Goal: Task Accomplishment & Management: Manage account settings

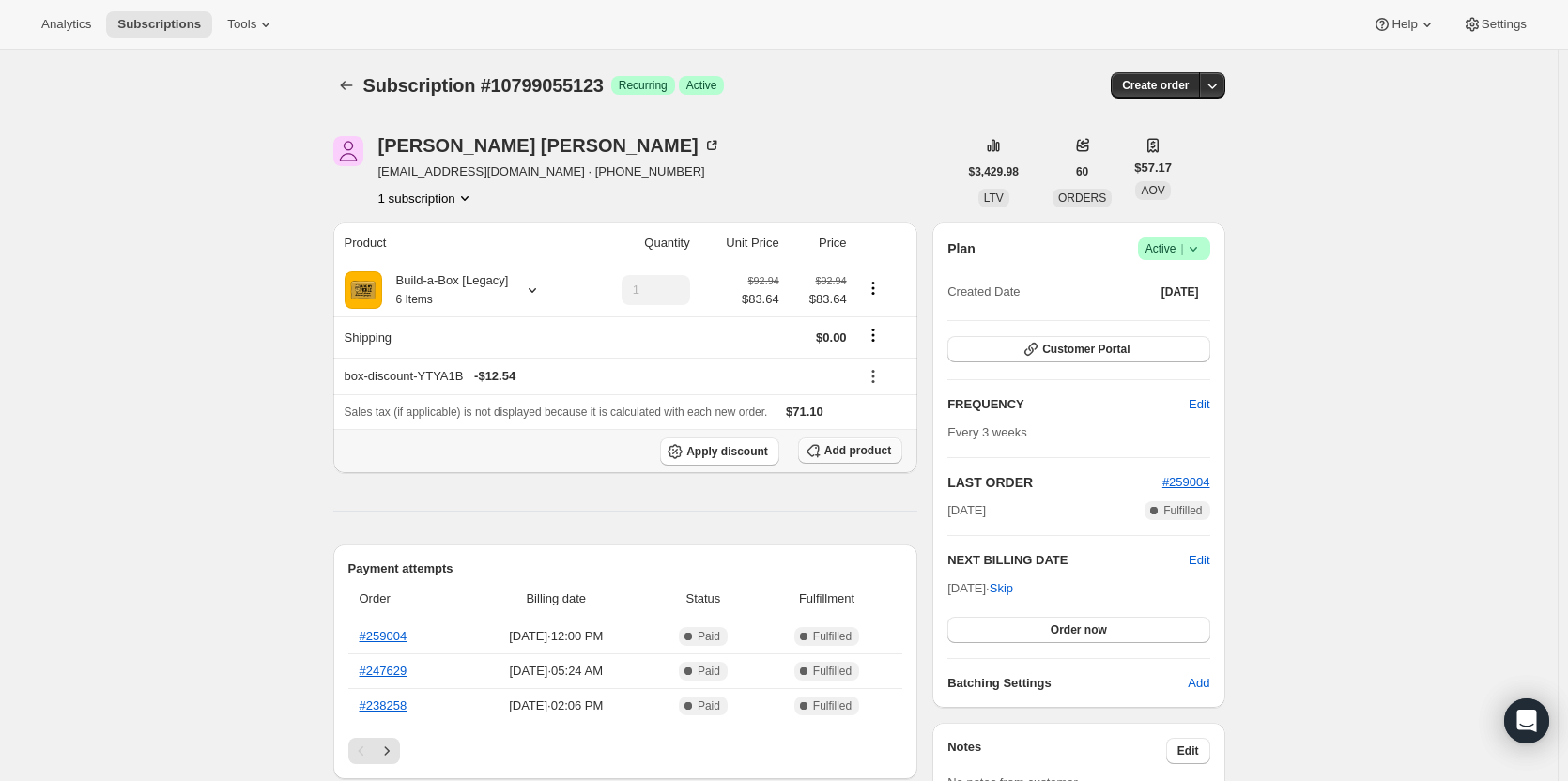
click at [876, 452] on span "Add product" at bounding box center [857, 451] width 66 height 15
click at [862, 456] on span "Add product" at bounding box center [857, 451] width 66 height 15
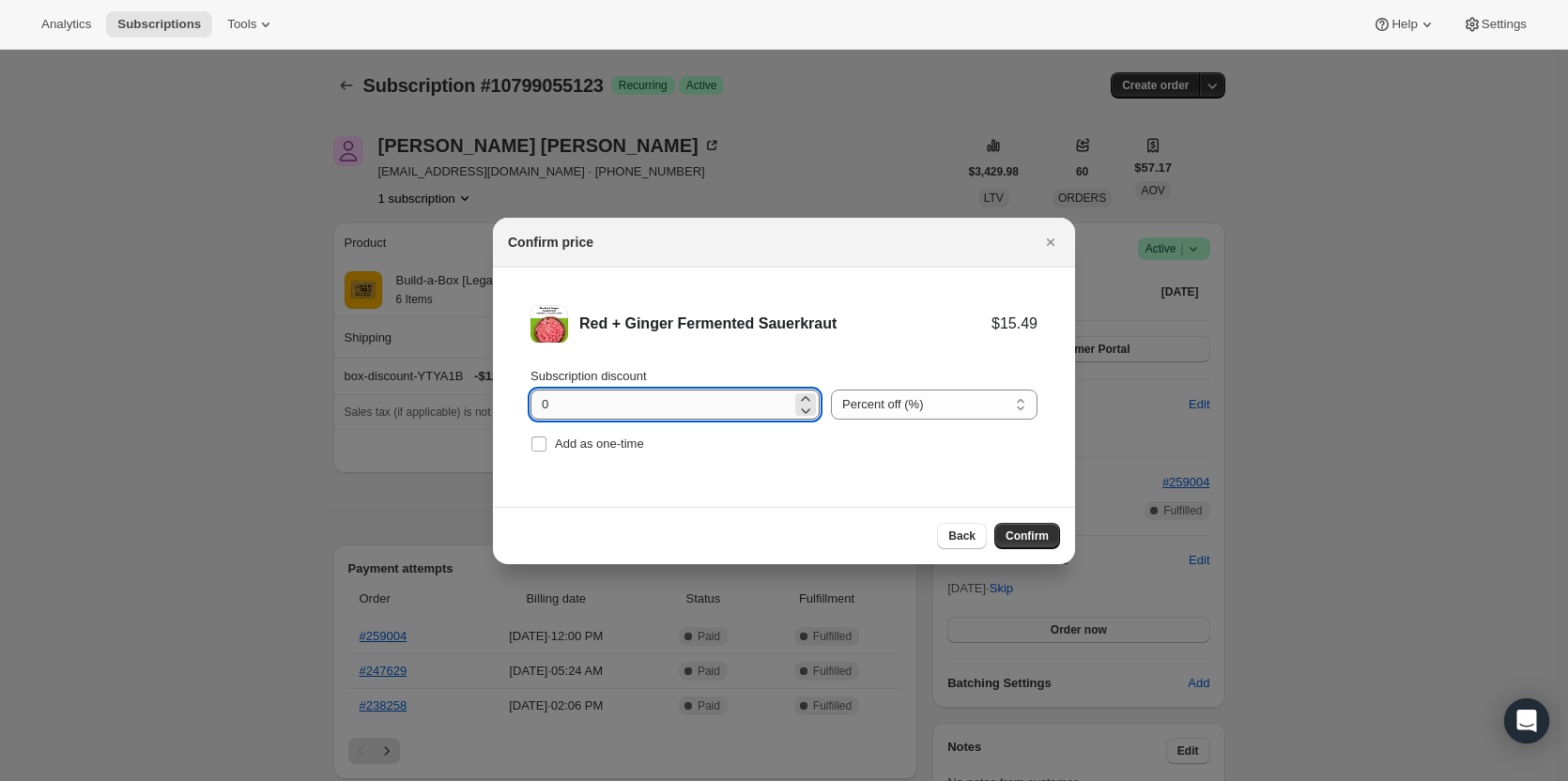
click at [602, 400] on input "0" at bounding box center [661, 405] width 261 height 30
click at [601, 403] on input "0" at bounding box center [661, 405] width 261 height 30
type input "15"
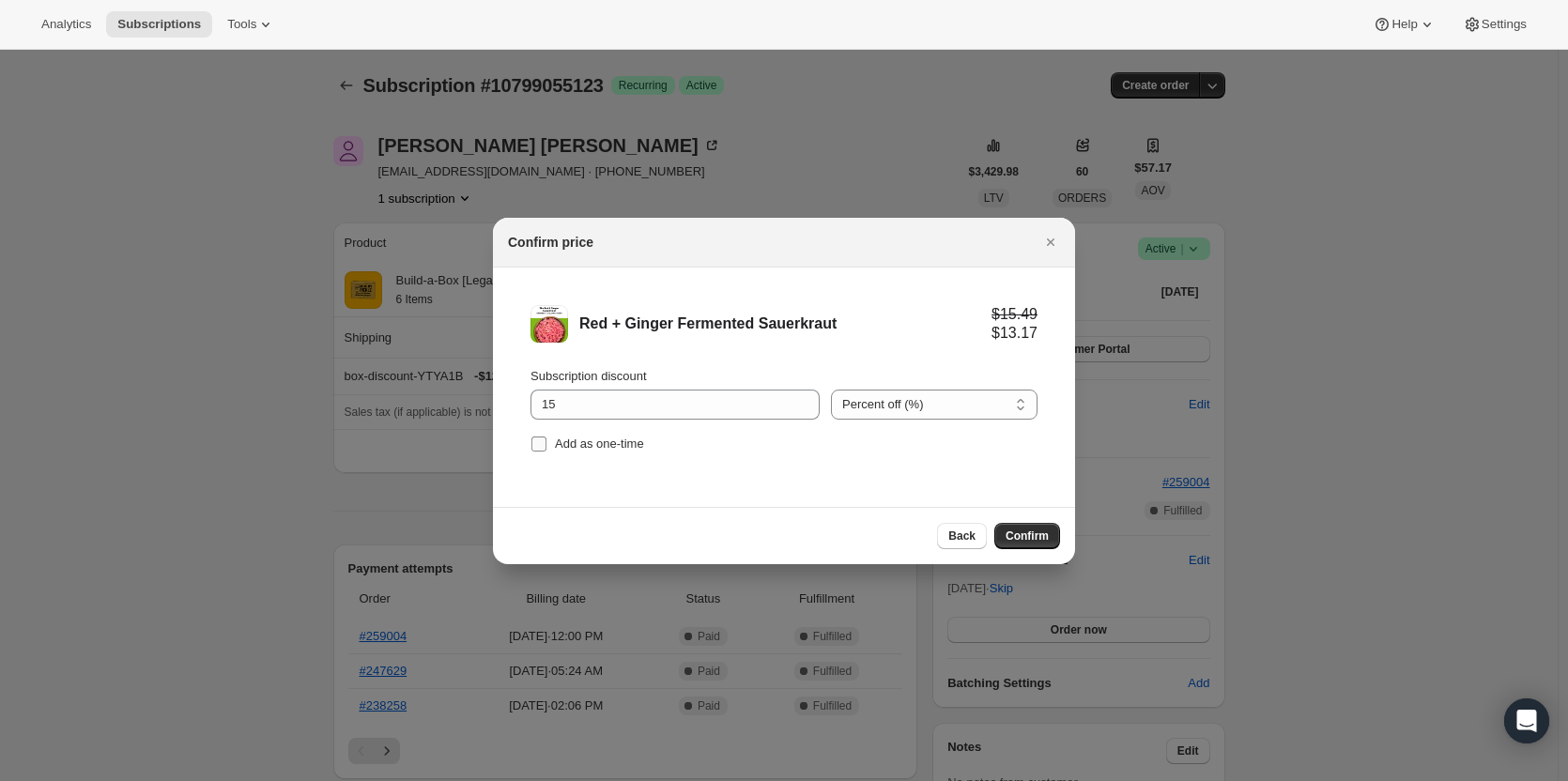
click at [562, 455] on label "Add as one-time" at bounding box center [588, 444] width 113 height 26
click at [547, 452] on input "Add as one-time" at bounding box center [538, 444] width 15 height 15
checkbox input "true"
click at [1018, 532] on span "Confirm" at bounding box center [1027, 536] width 44 height 15
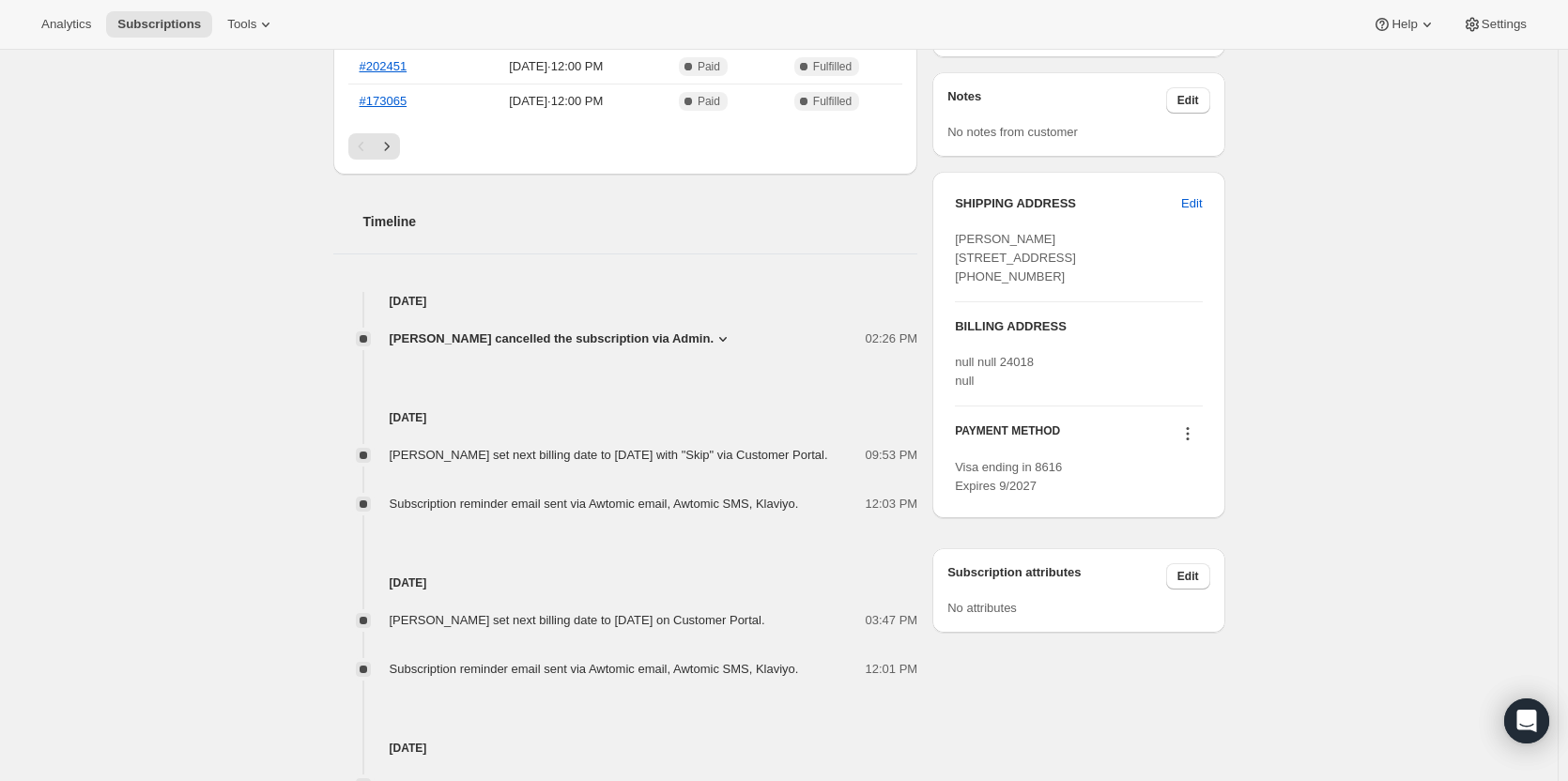
scroll to position [564, 0]
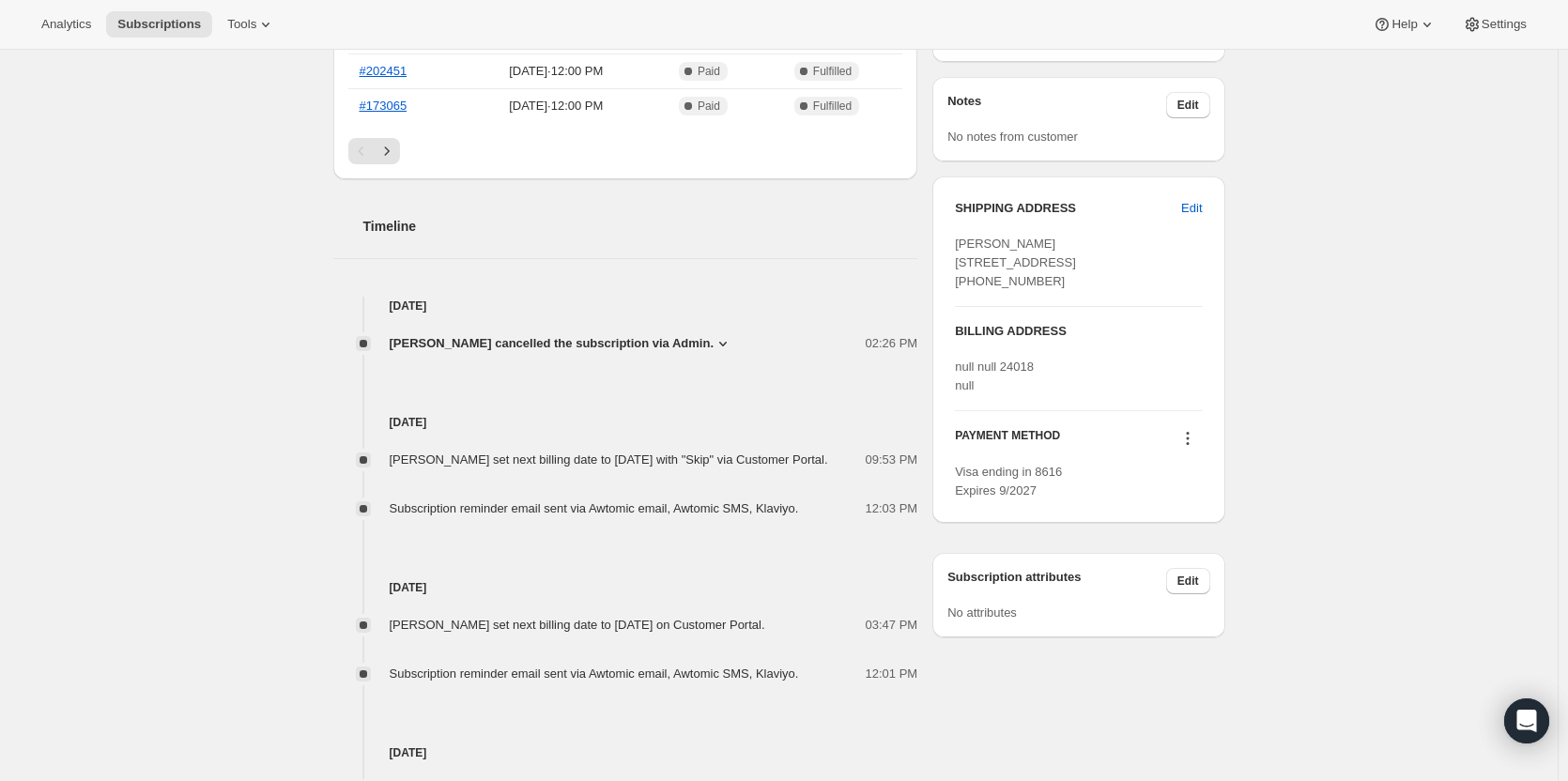
click at [660, 343] on span "[PERSON_NAME] cancelled the subscription via Admin." at bounding box center [552, 343] width 325 height 19
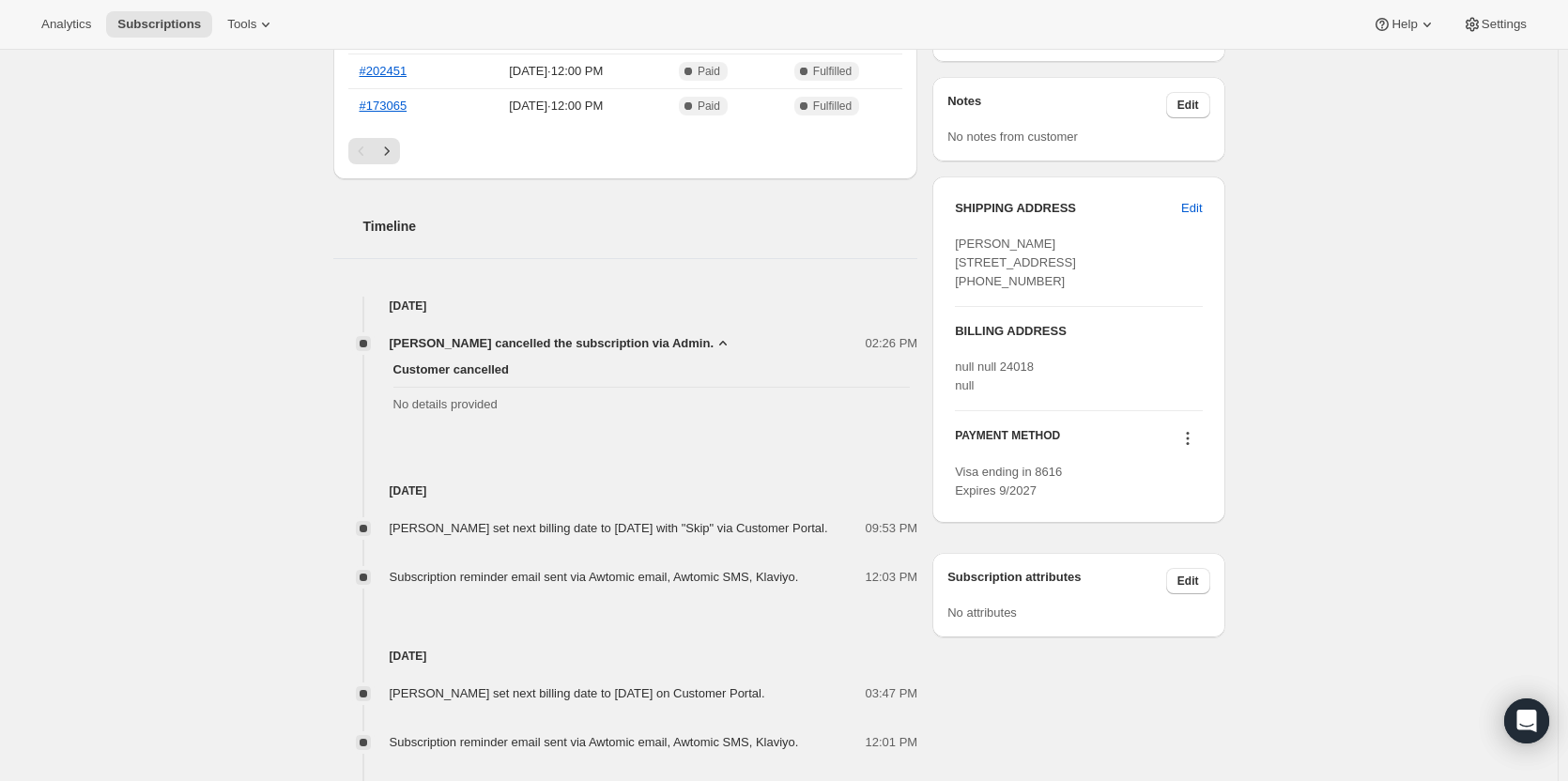
click at [660, 343] on span "[PERSON_NAME] cancelled the subscription via Admin." at bounding box center [552, 343] width 325 height 19
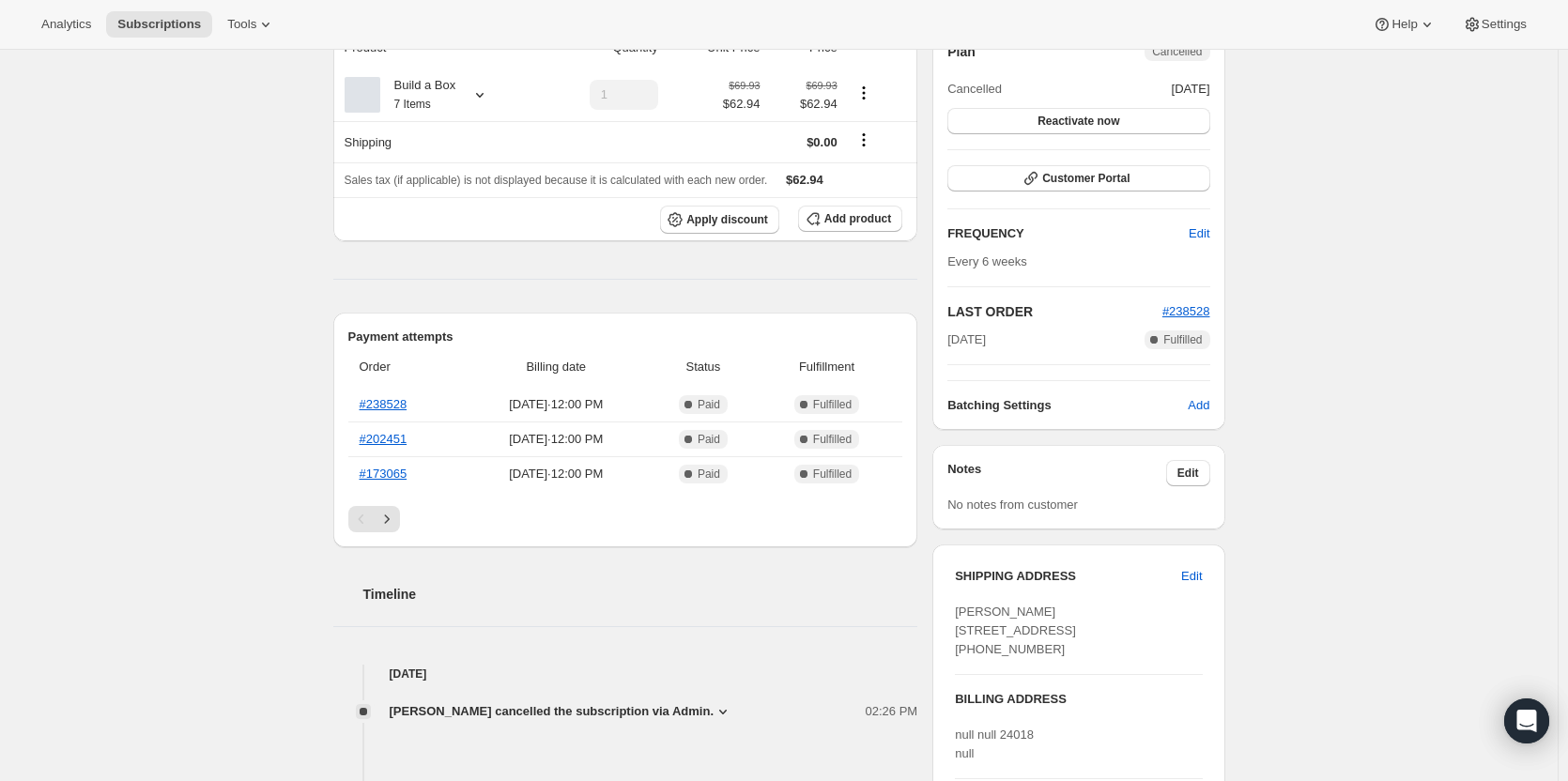
scroll to position [188, 0]
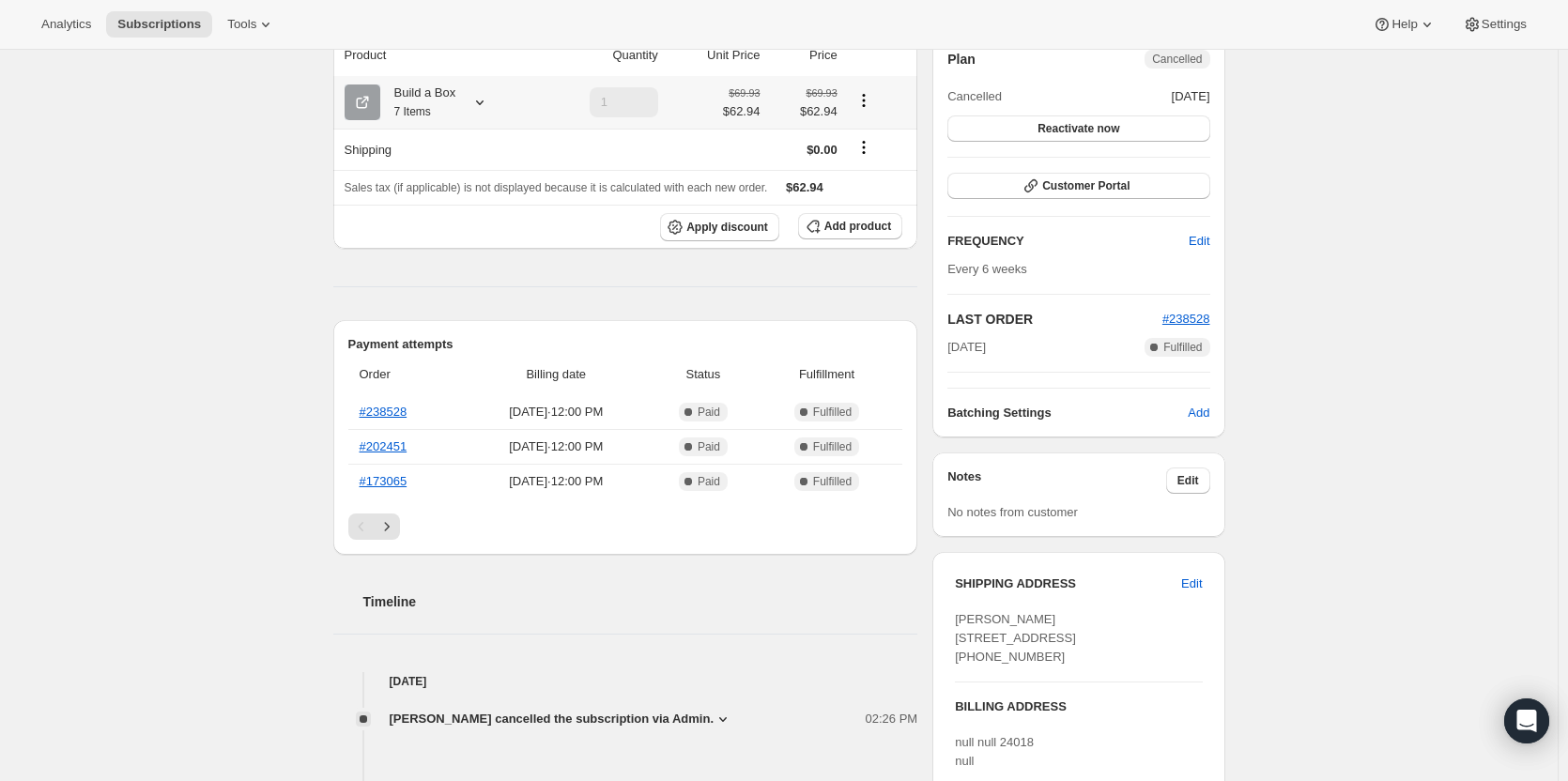
click at [466, 106] on div at bounding box center [475, 102] width 26 height 19
click at [184, 124] on div "Subscription #10820944147. This page is ready Subscription #10820944147 Success…" at bounding box center [778, 634] width 1557 height 1544
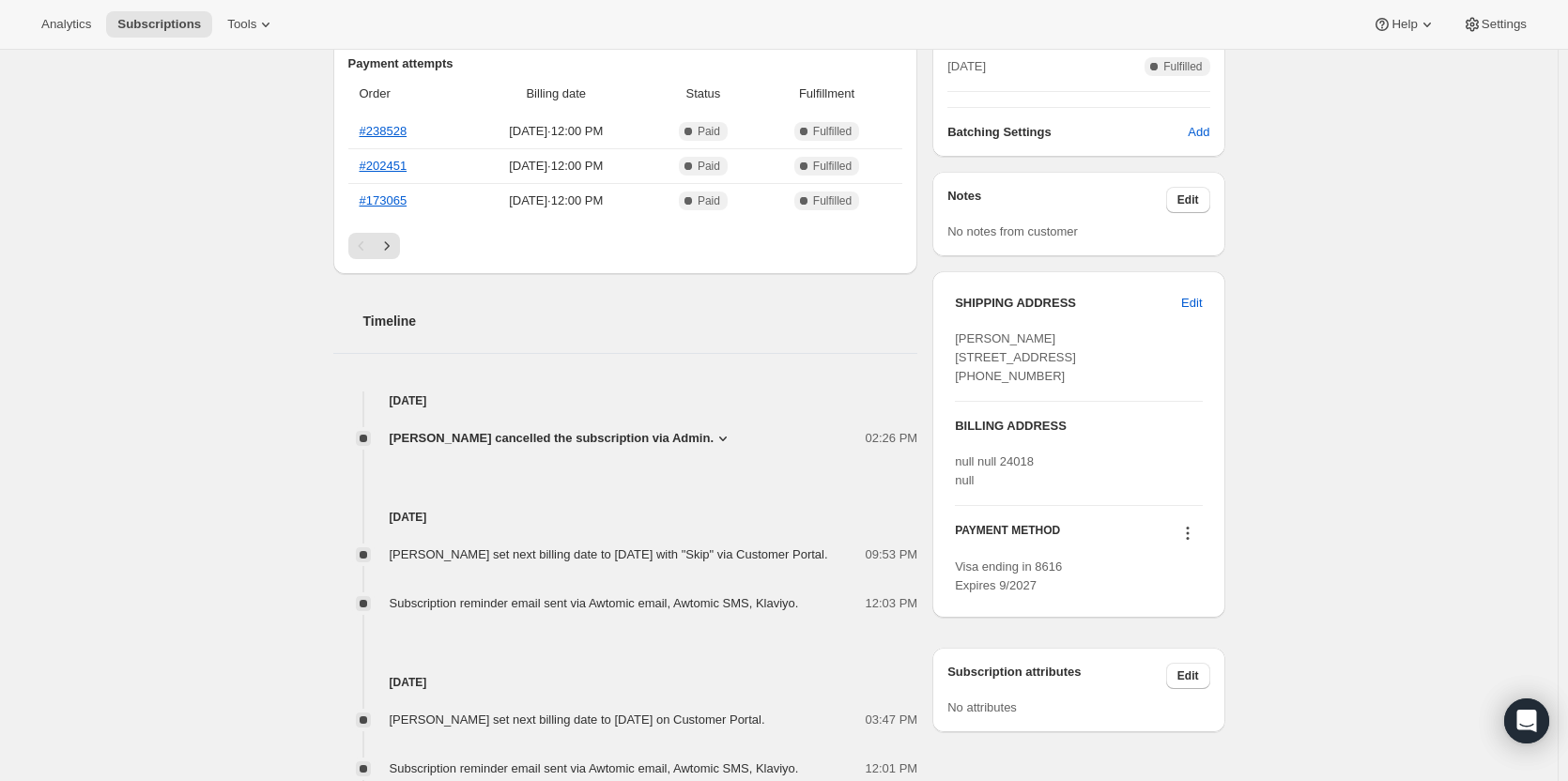
scroll to position [469, 0]
click at [1202, 307] on span "Edit" at bounding box center [1191, 302] width 21 height 19
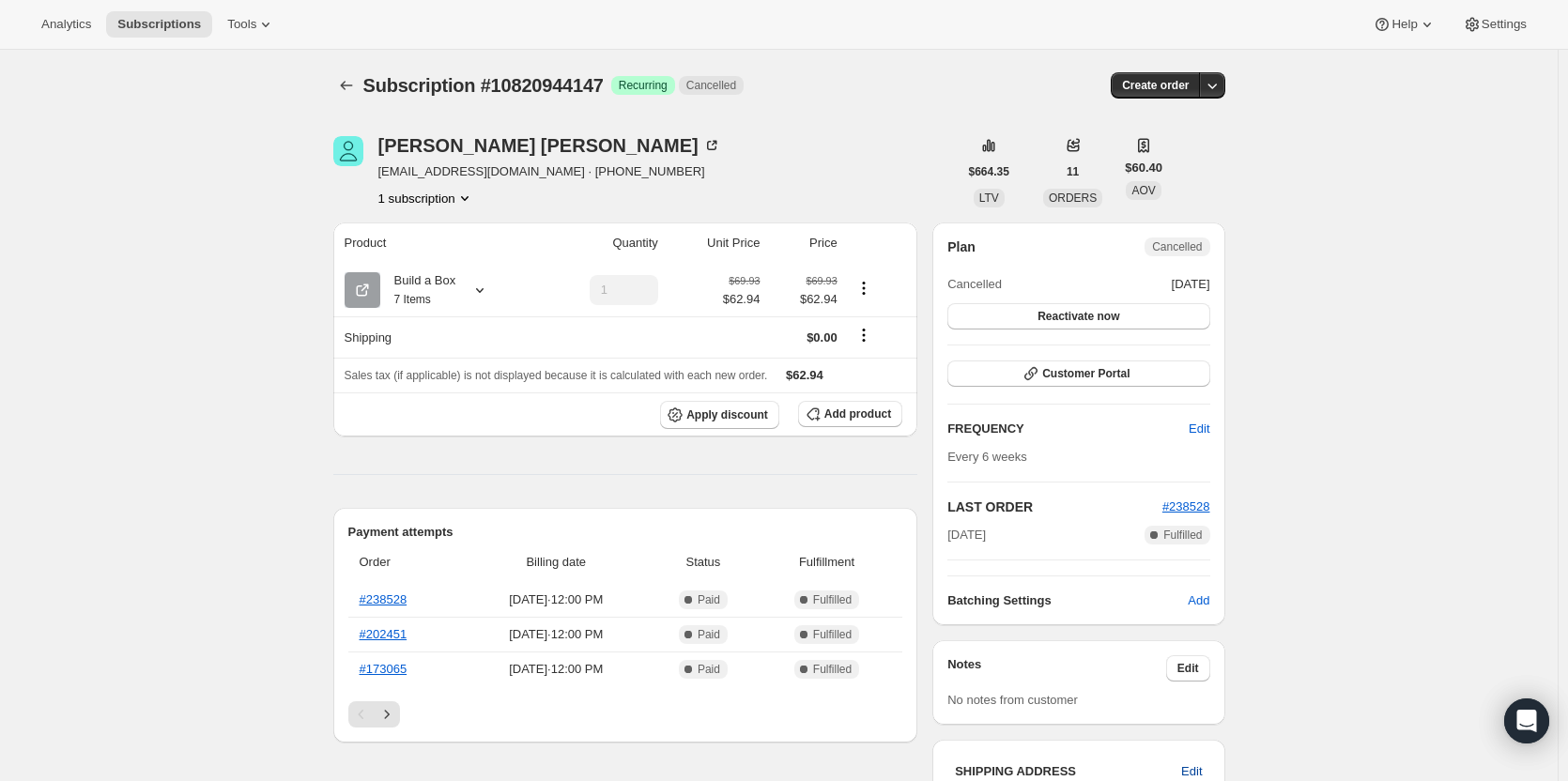
select select "VA"
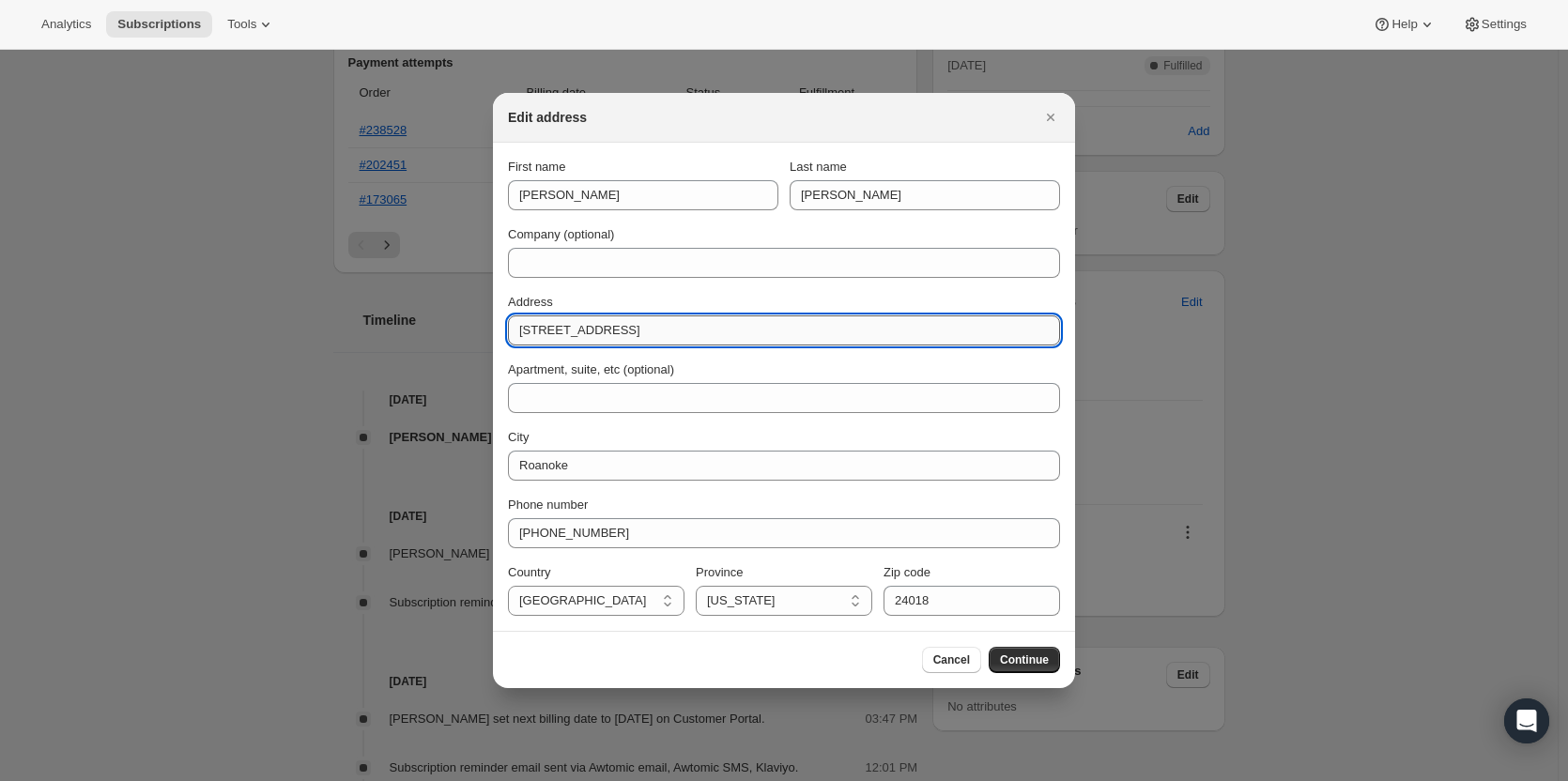
drag, startPoint x: 680, startPoint y: 331, endPoint x: 521, endPoint y: 330, distance: 159.0
click at [521, 330] on input "4015 Overlook Trail Drive" at bounding box center [784, 330] width 552 height 30
type input "9694 Base Lake Rd"
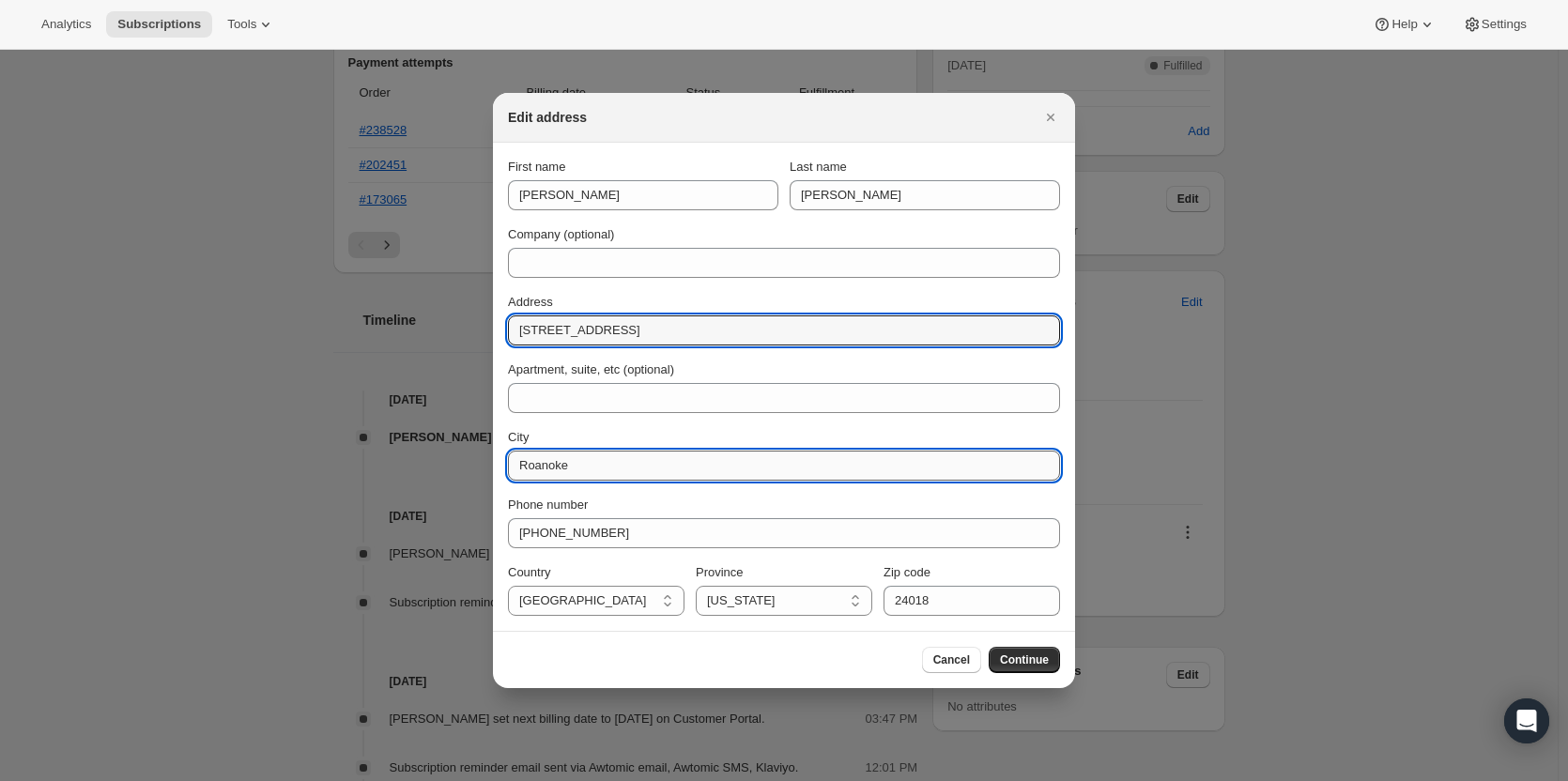
click at [630, 477] on input "Roanoke" at bounding box center [784, 465] width 552 height 30
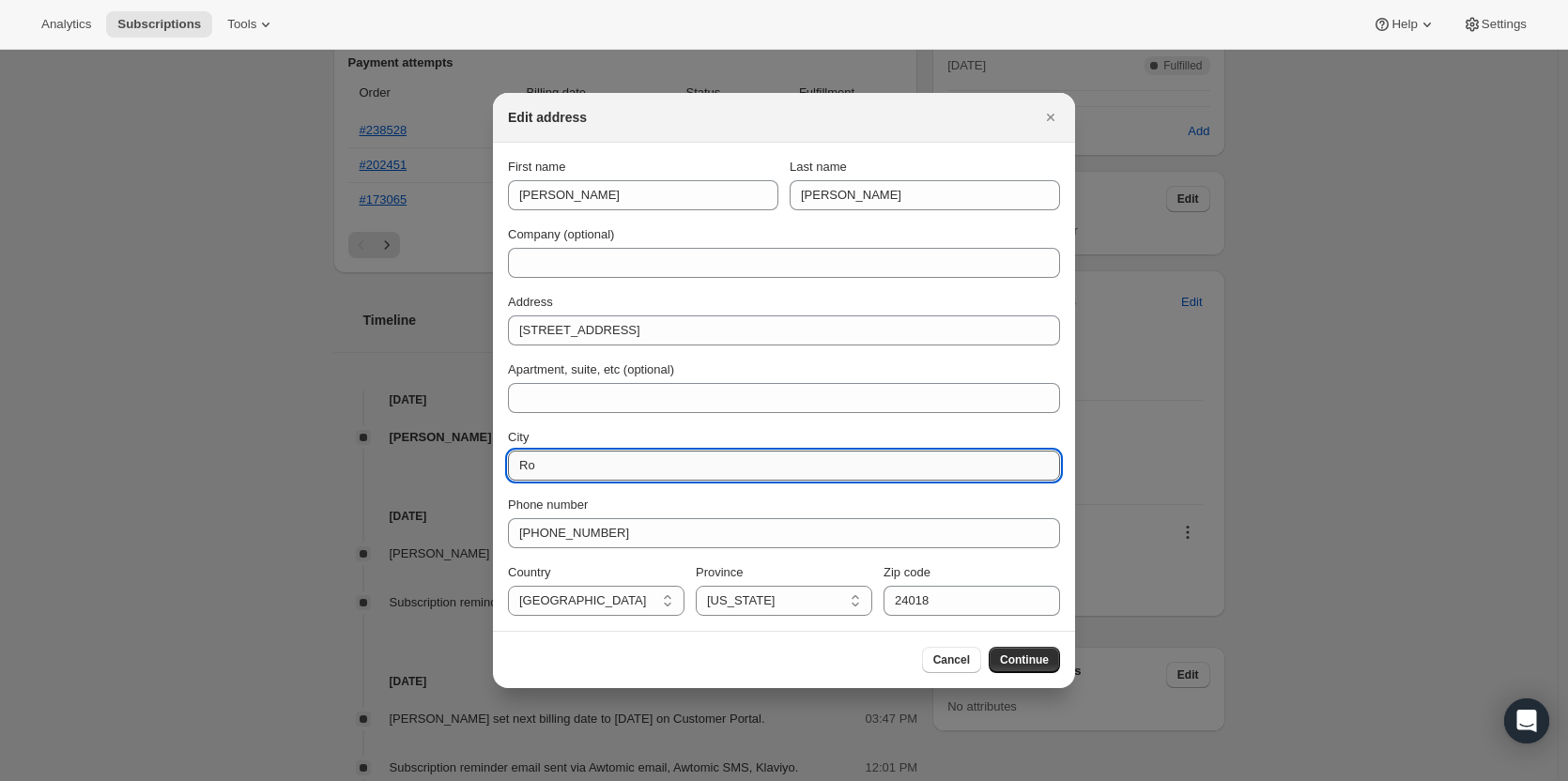
type input "R"
type input "Pinckney"
click at [782, 602] on select "Alabama Arizona Arkansas Colorado Connecticut Delaware District of Columbia Flo…" at bounding box center [784, 600] width 177 height 30
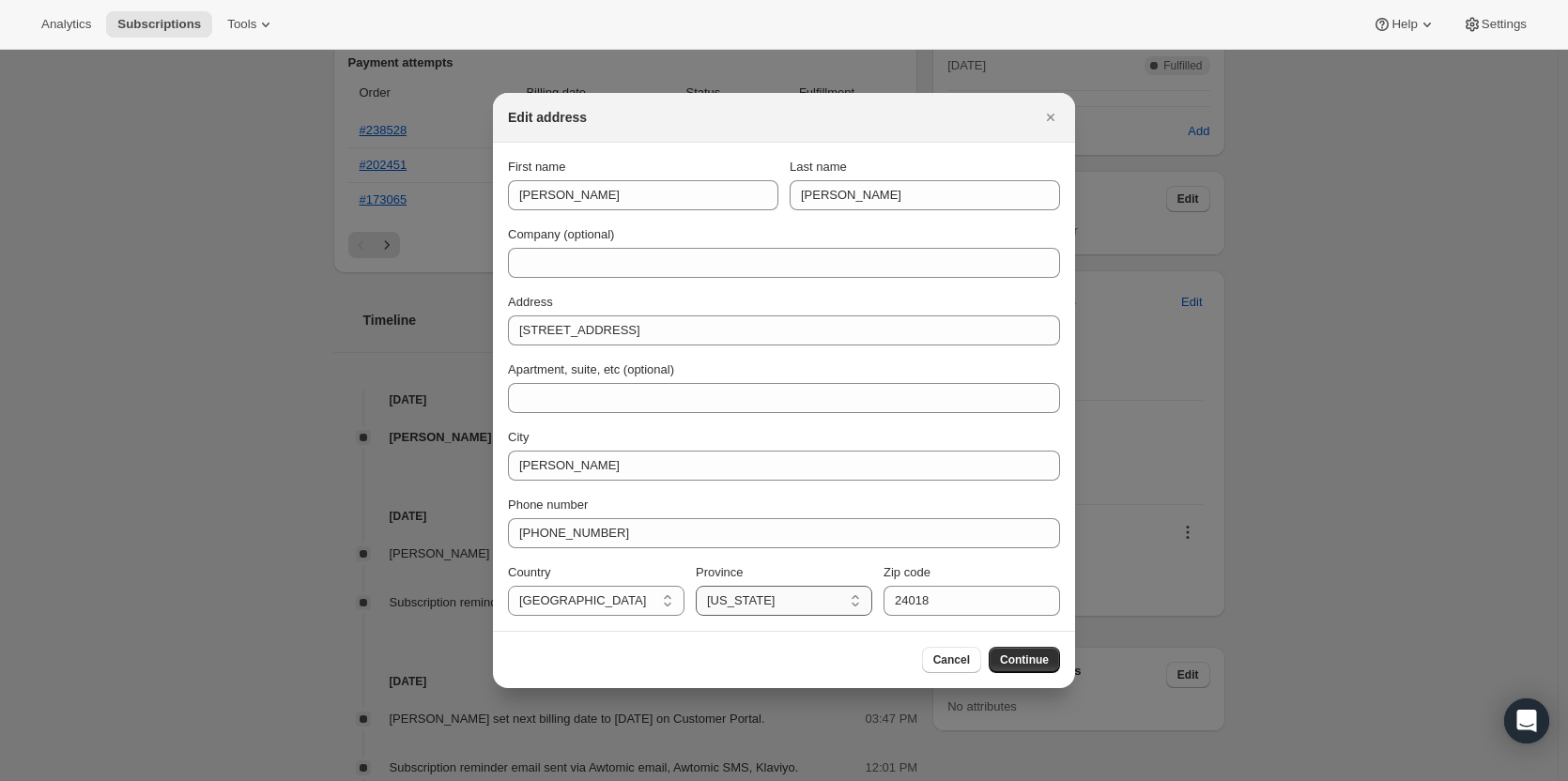
select select "MI"
click at [696, 586] on select "Alabama Arizona Arkansas Colorado Connecticut Delaware District of Columbia Flo…" at bounding box center [784, 600] width 177 height 30
click at [961, 610] on input "24018" at bounding box center [972, 600] width 177 height 30
type input "2"
type input "48169"
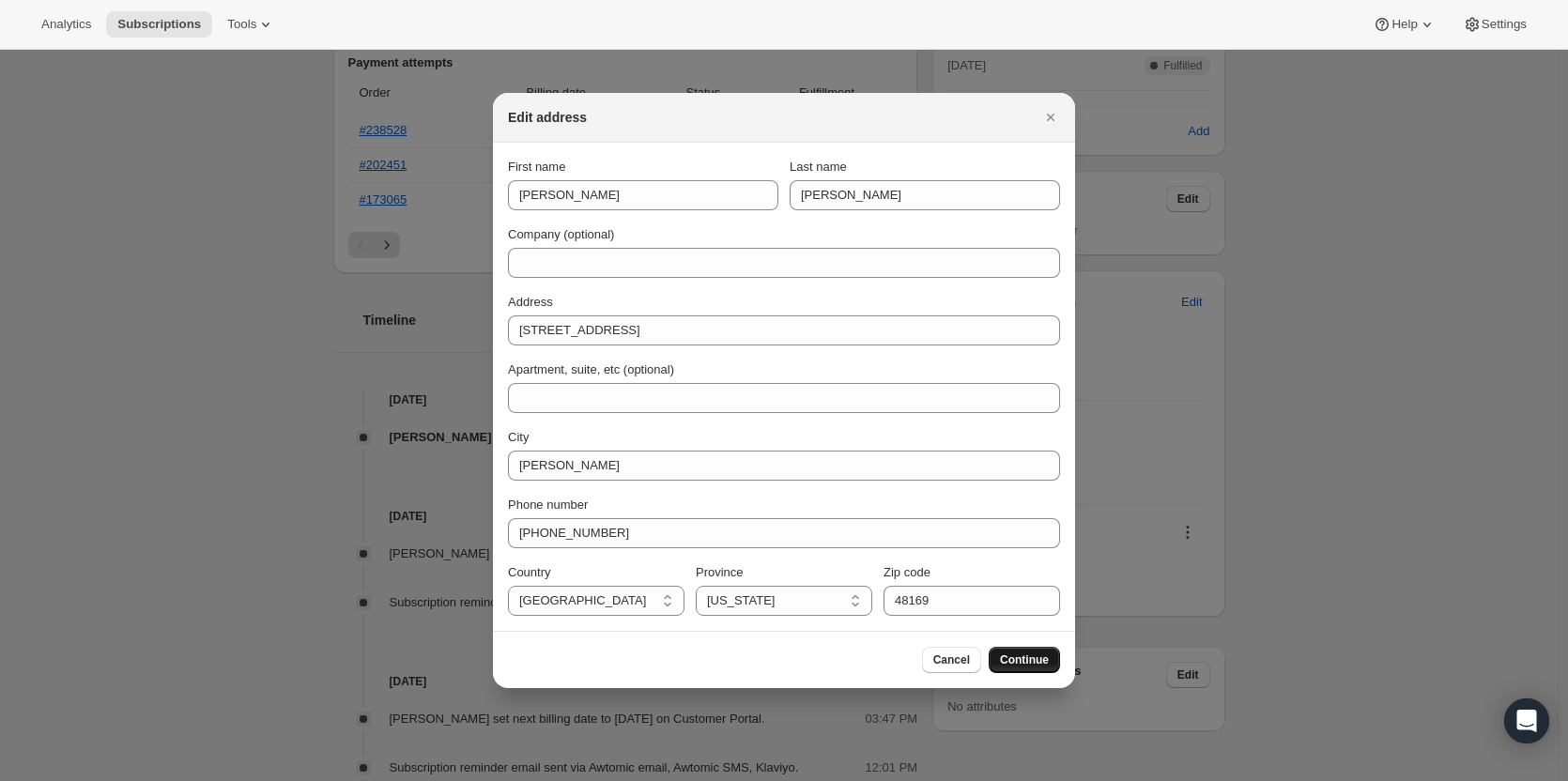
click at [1029, 657] on span "Continue" at bounding box center [1024, 659] width 49 height 15
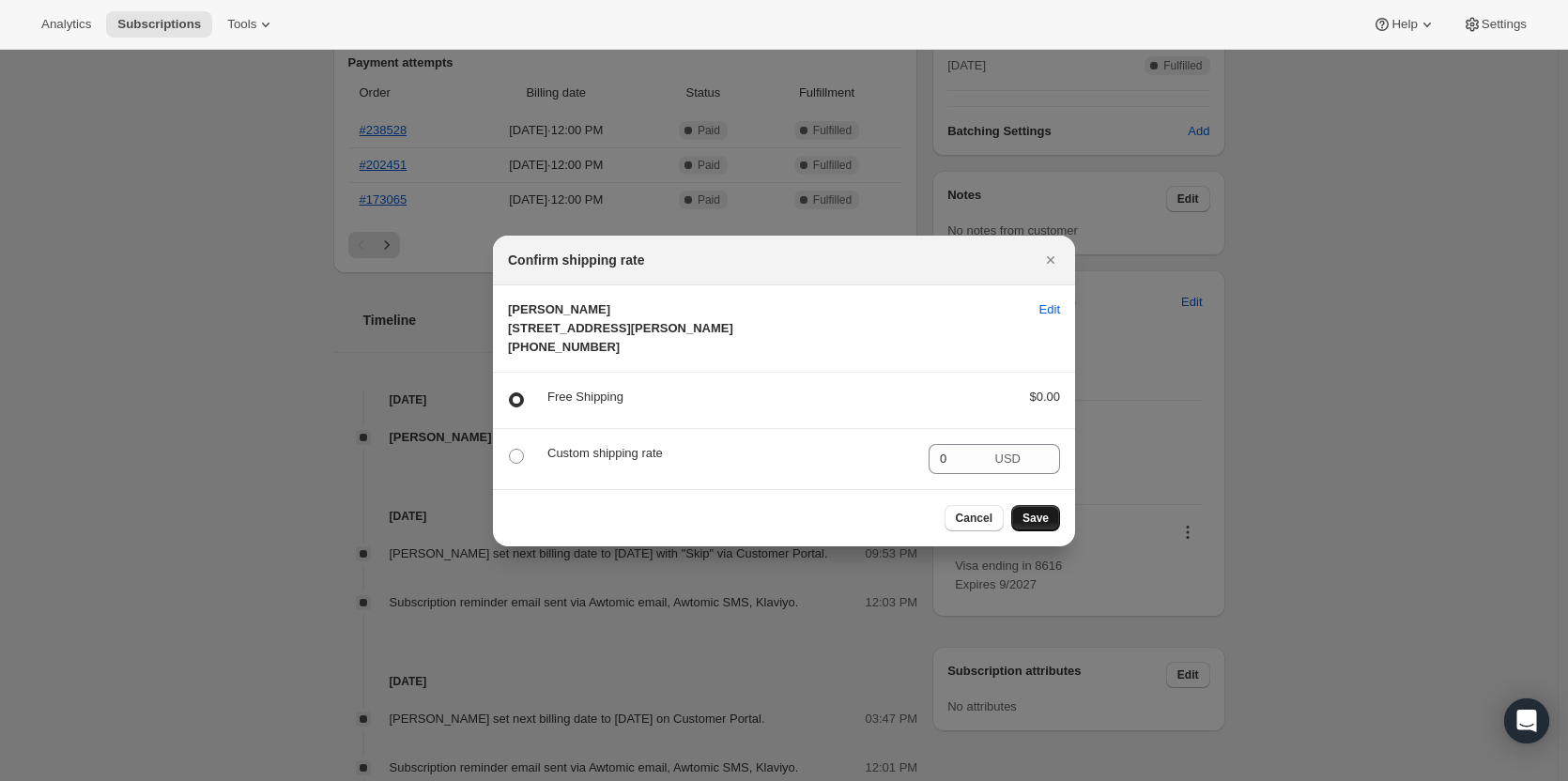
click at [1028, 526] on span "Save" at bounding box center [1035, 518] width 26 height 15
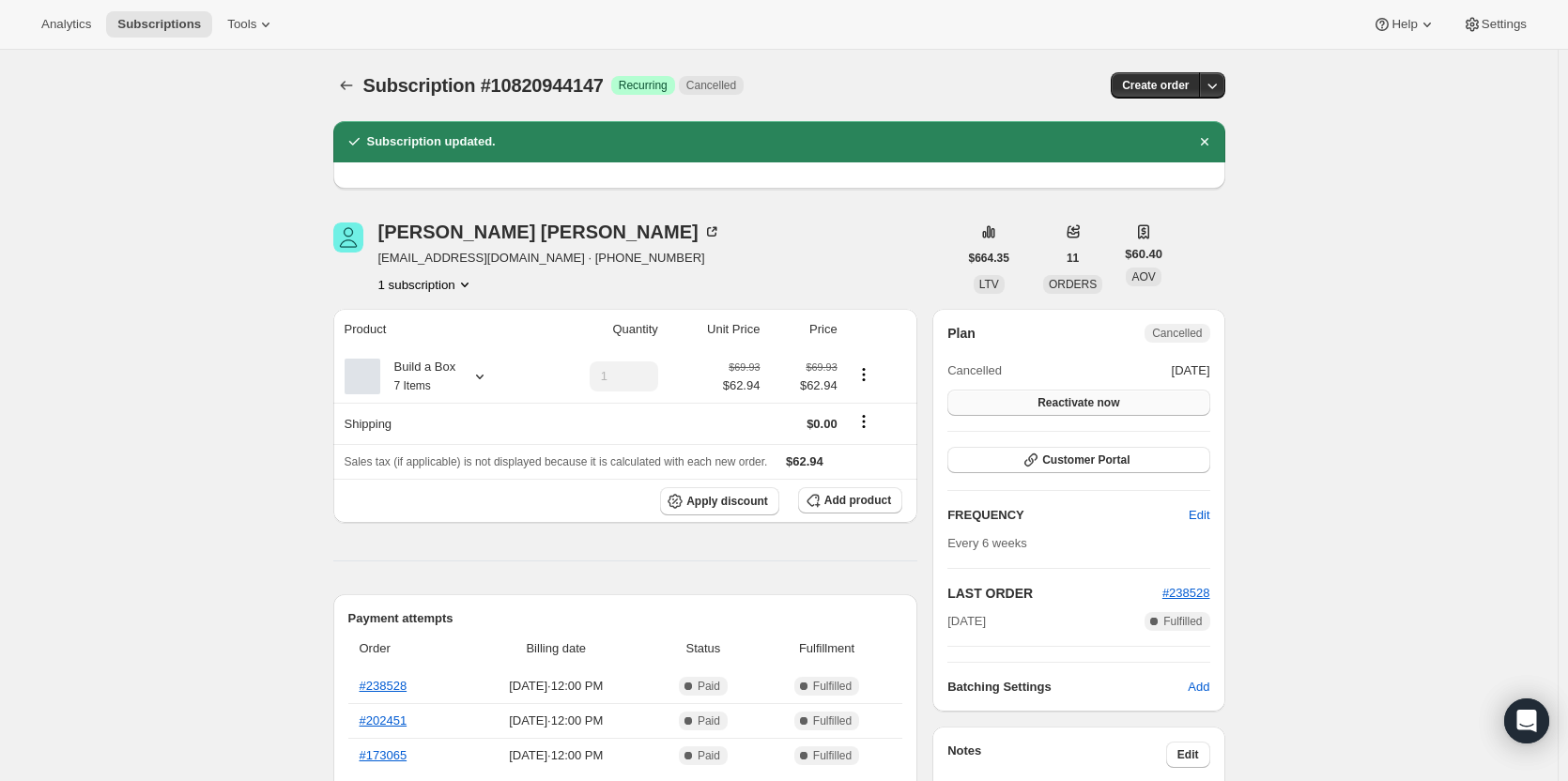
click at [1145, 408] on button "Reactivate now" at bounding box center [1079, 403] width 262 height 26
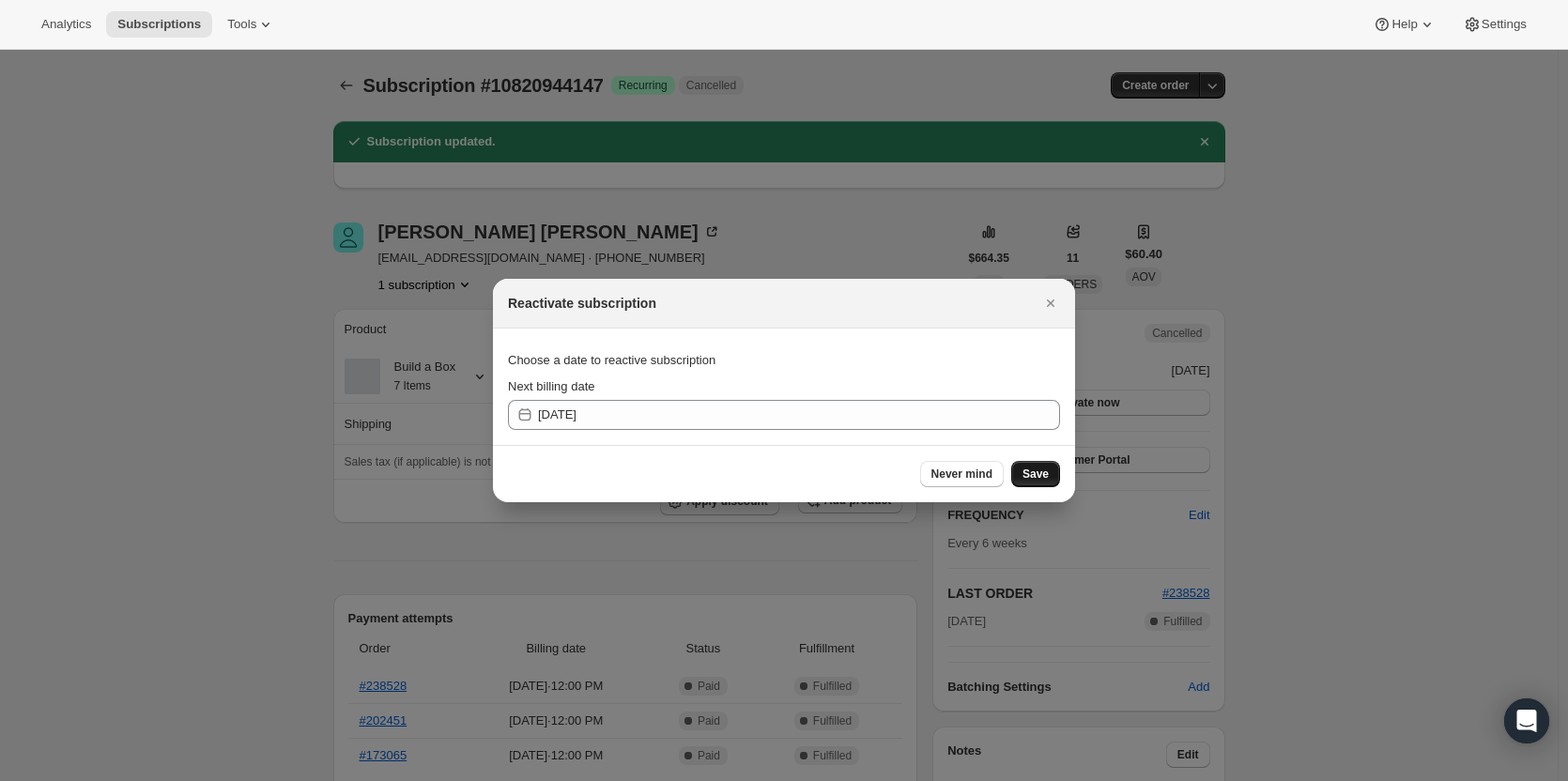
click at [1052, 476] on button "Save" at bounding box center [1035, 474] width 49 height 26
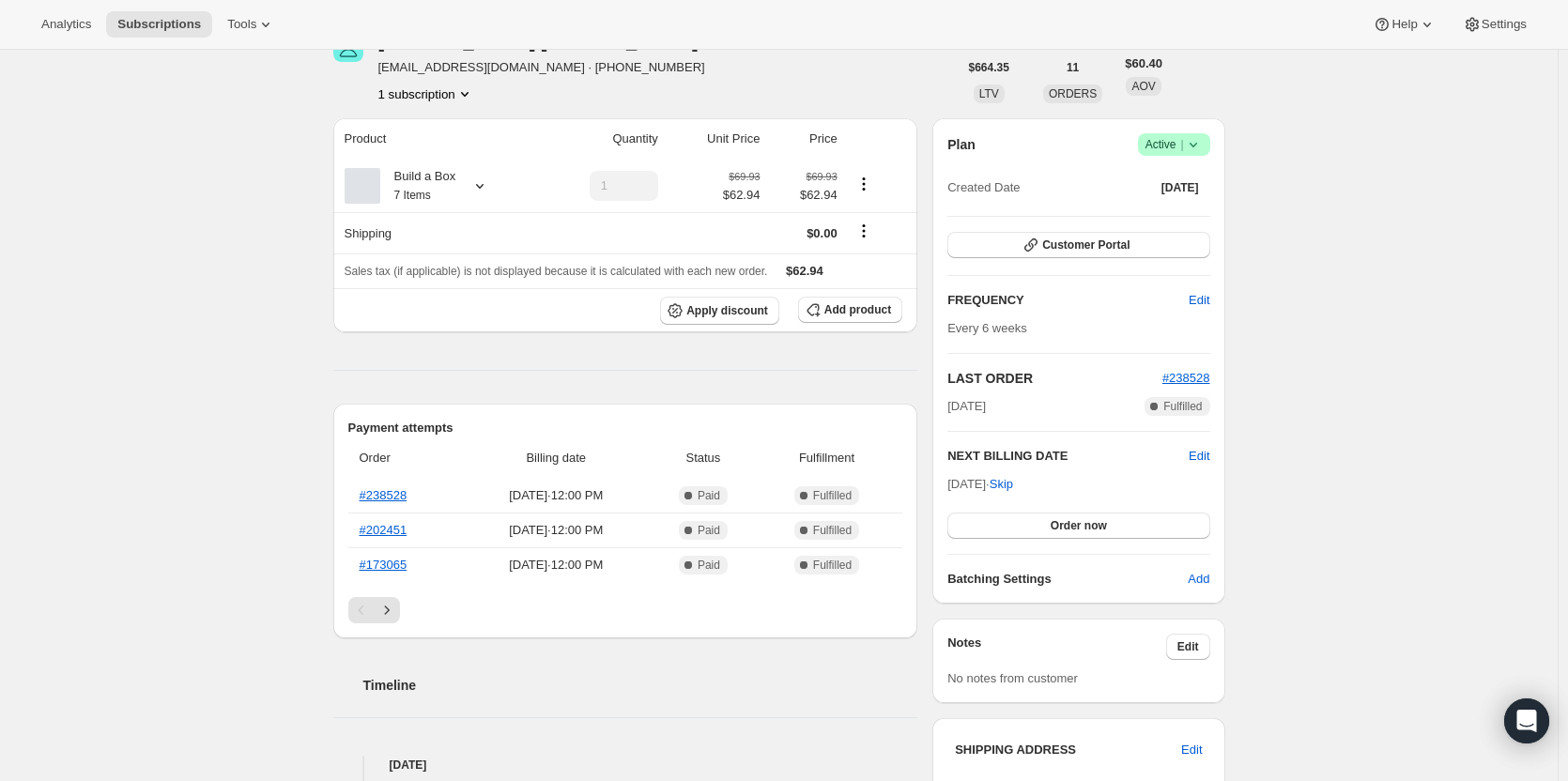
scroll to position [282, 0]
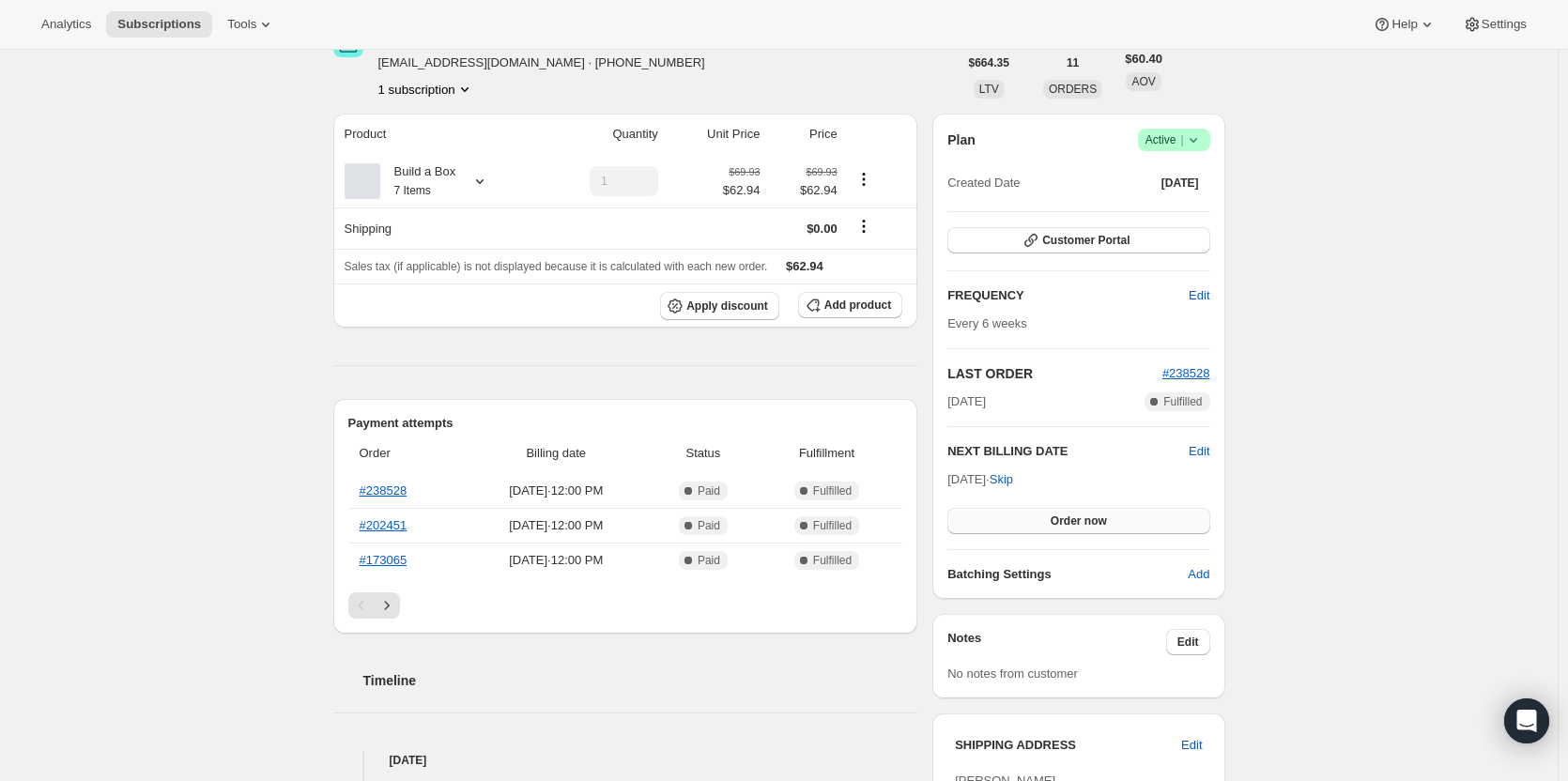
click at [1132, 523] on button "Order now" at bounding box center [1079, 521] width 262 height 26
click at [1100, 520] on span "Click to confirm" at bounding box center [1078, 520] width 85 height 15
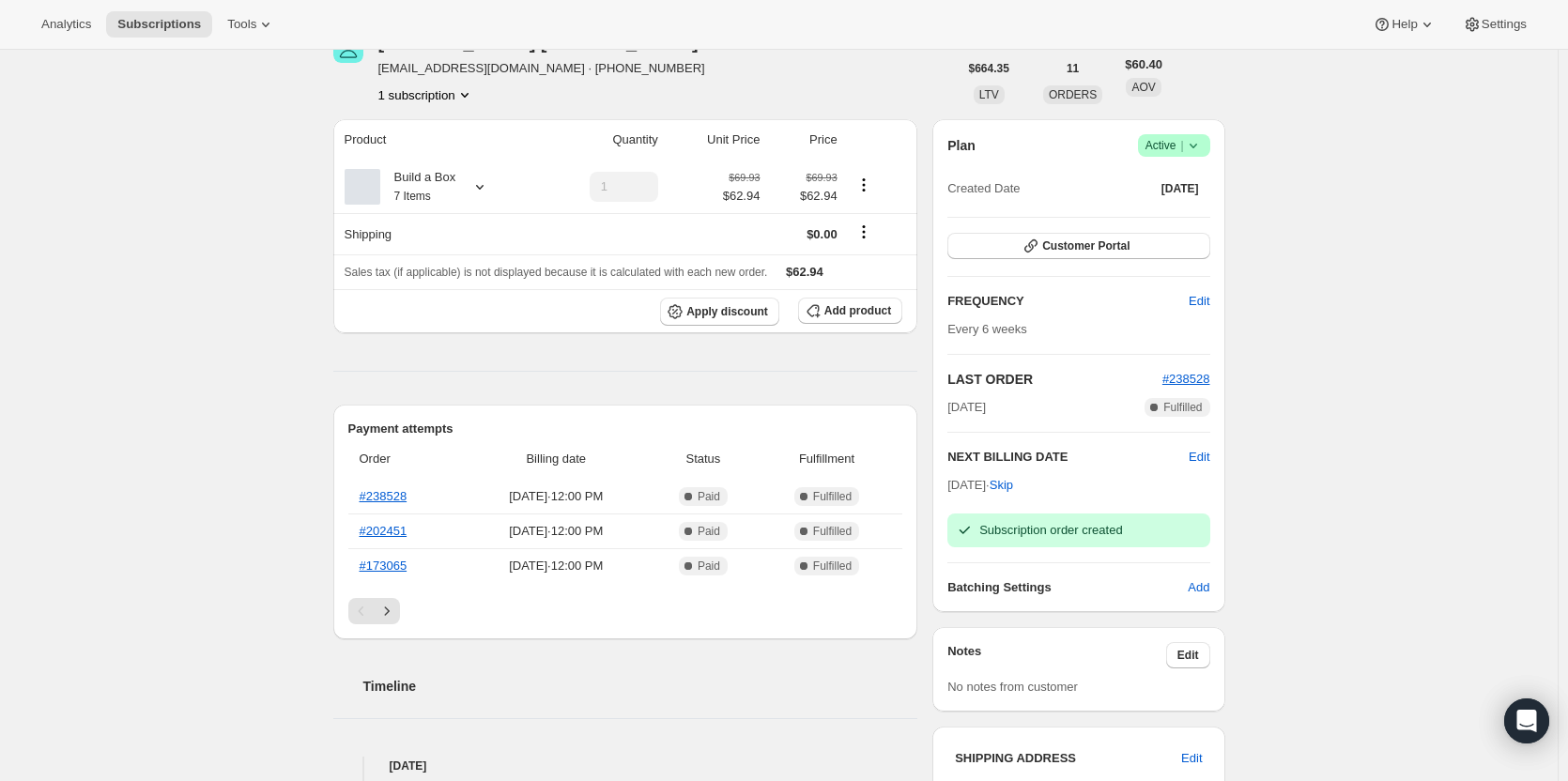
scroll to position [0, 0]
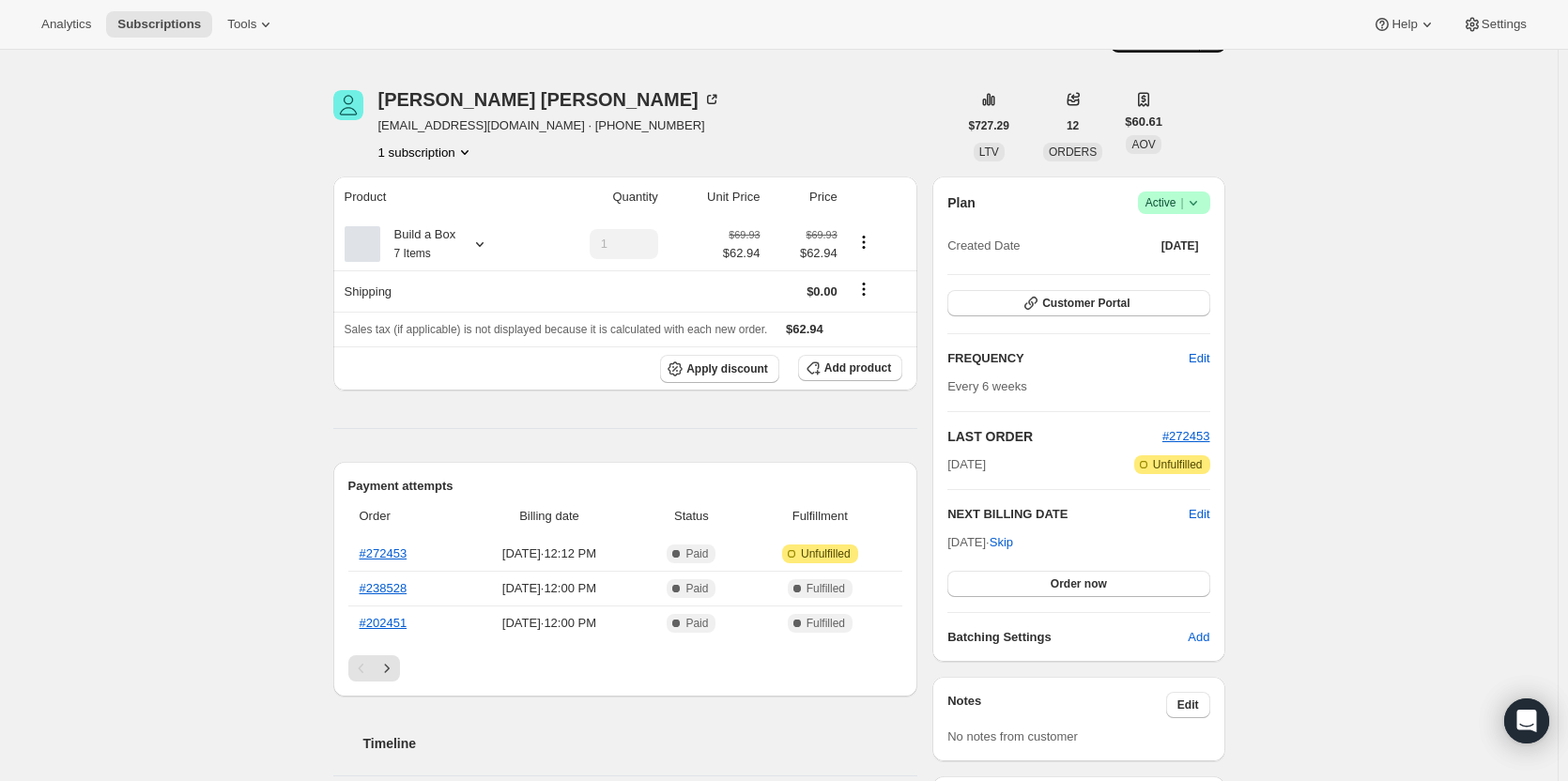
scroll to position [188, 0]
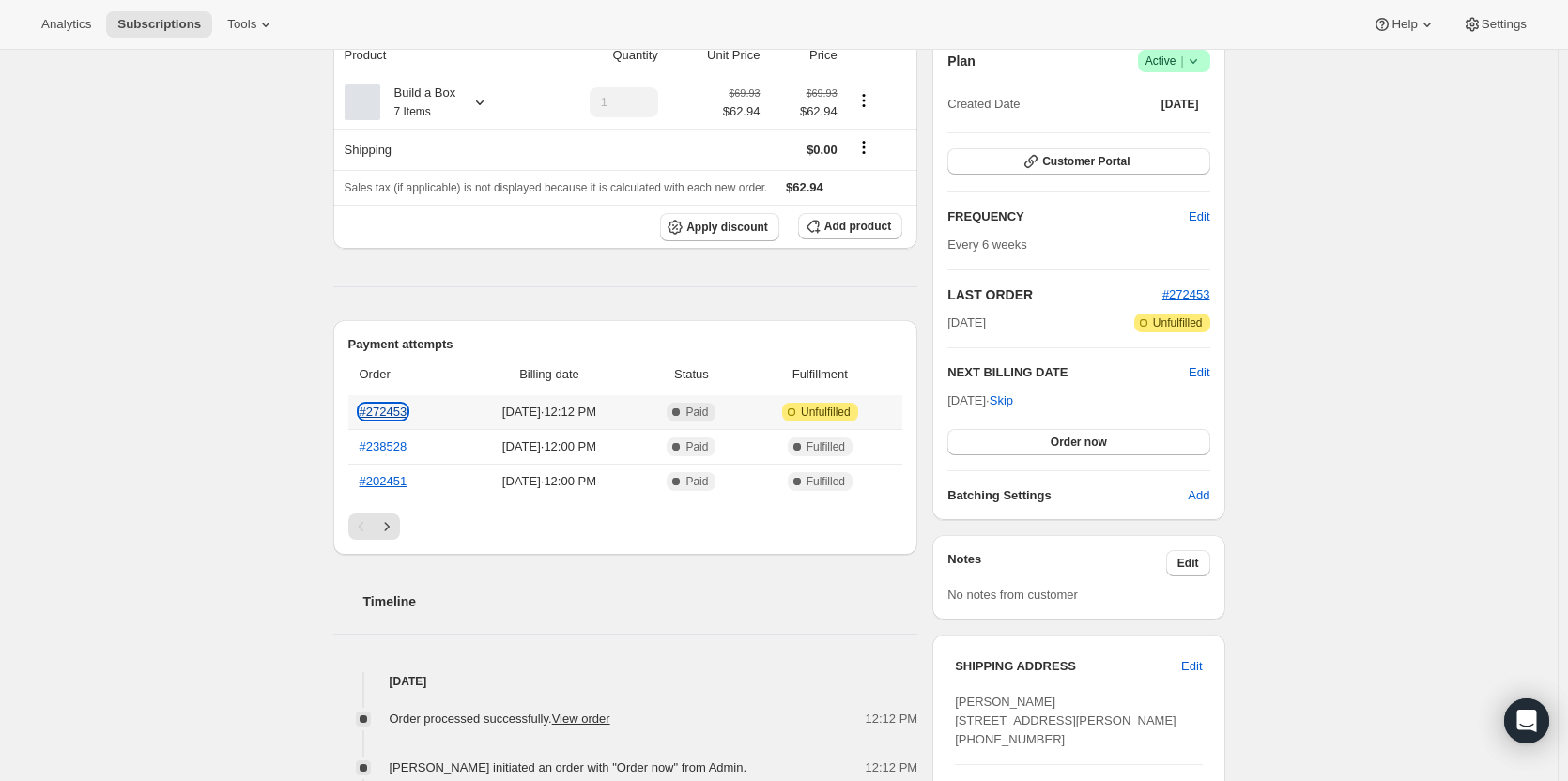
click at [397, 407] on link "#272453" at bounding box center [383, 412] width 48 height 14
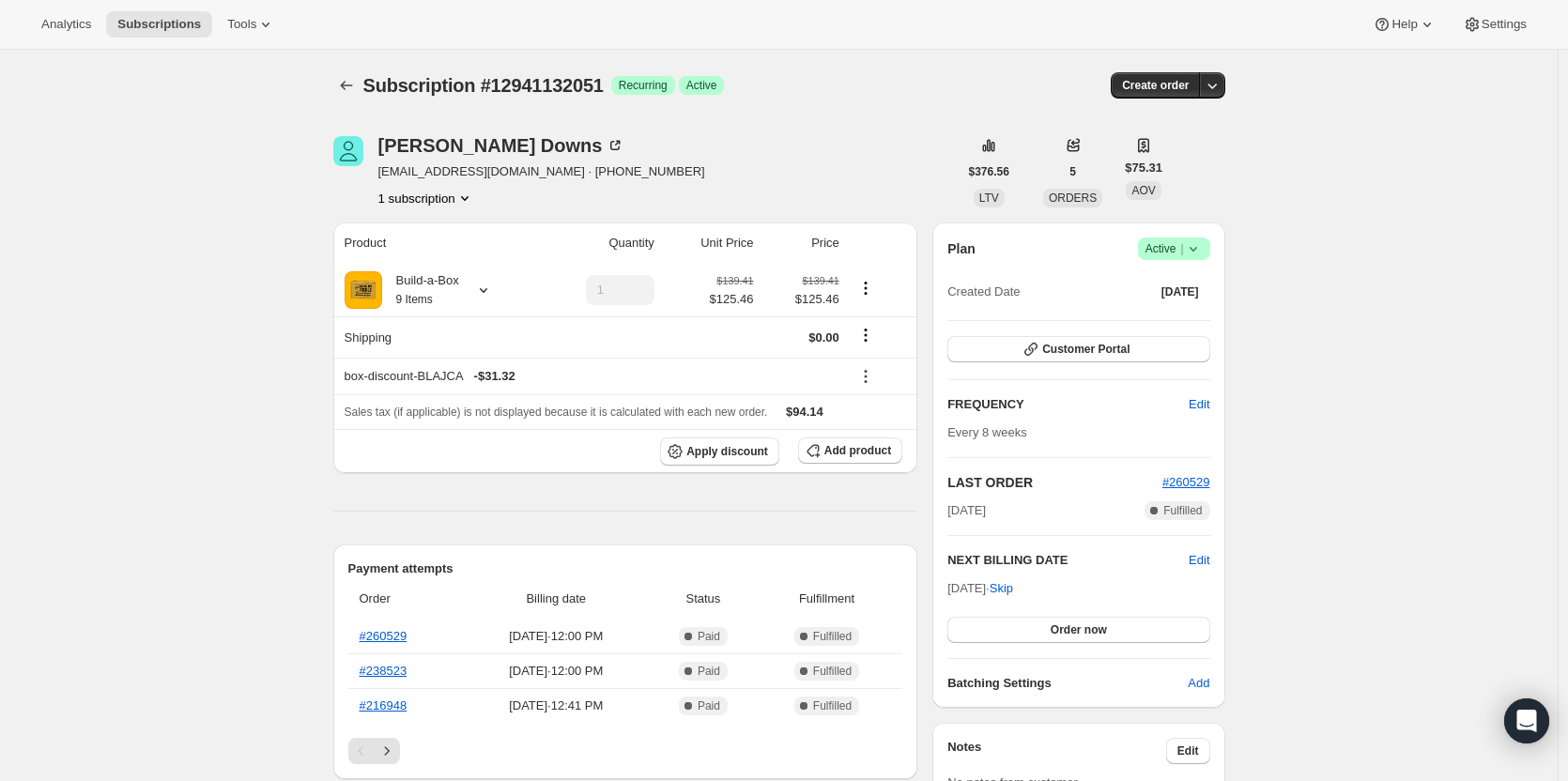
click at [1179, 253] on span "Active |" at bounding box center [1174, 248] width 58 height 19
click at [1169, 316] on span "Cancel subscription" at bounding box center [1179, 318] width 106 height 14
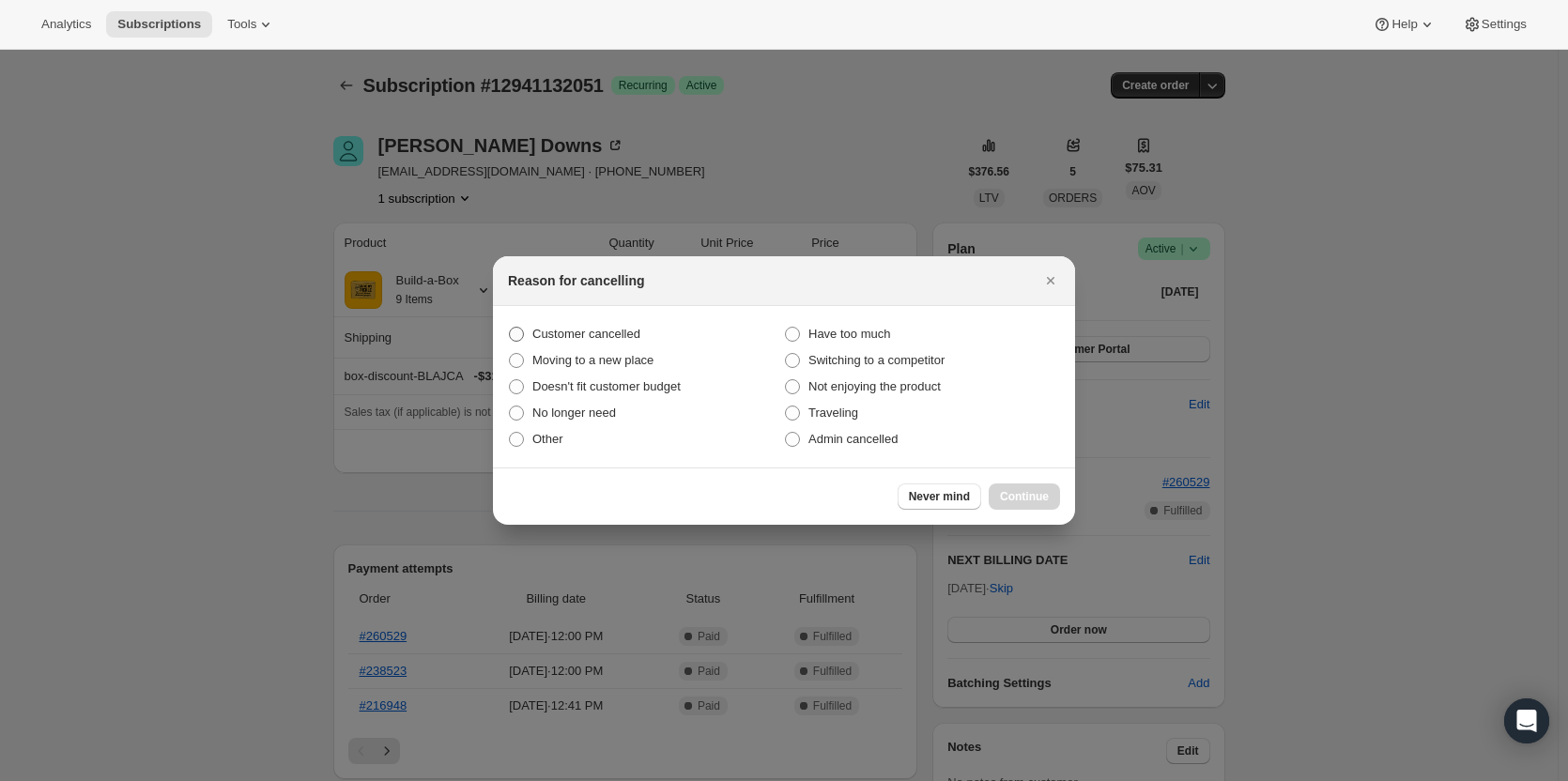
click at [591, 338] on span "Customer cancelled" at bounding box center [586, 333] width 108 height 14
click at [510, 327] on input "Customer cancelled" at bounding box center [509, 326] width 1 height 1
radio input "true"
click at [1026, 506] on button "Continue" at bounding box center [1024, 496] width 71 height 26
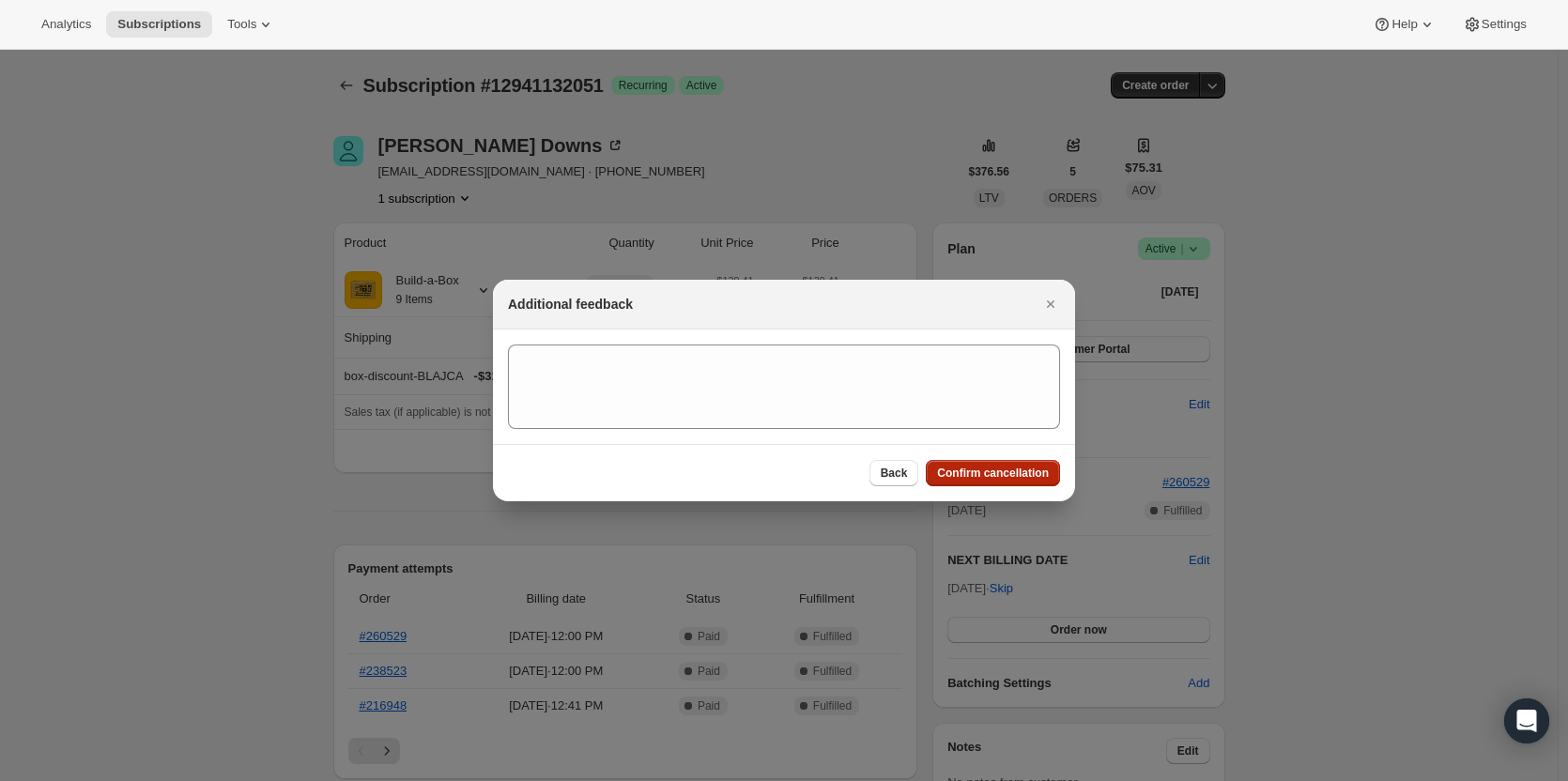
click at [1026, 483] on button "Confirm cancellation" at bounding box center [992, 473] width 134 height 26
